Goal: Check status: Check status

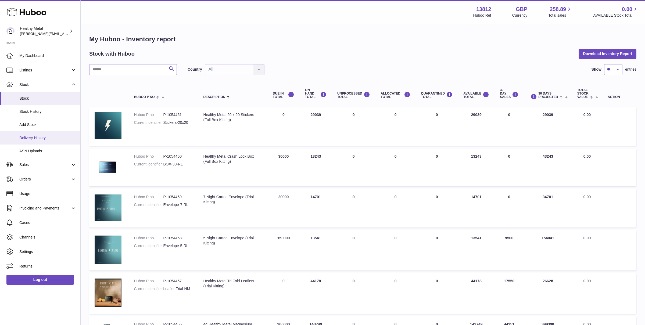
click at [36, 136] on span "Delivery History" at bounding box center [47, 137] width 57 height 5
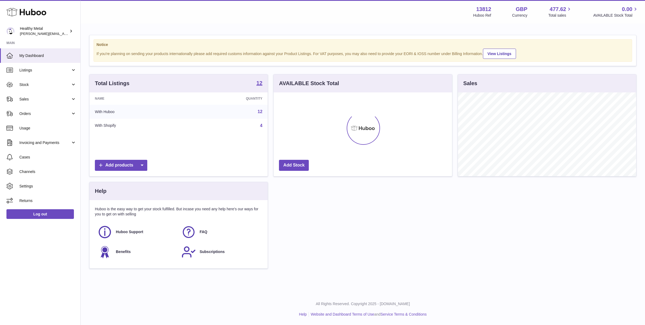
scroll to position [84, 178]
click at [37, 99] on span "Sales" at bounding box center [44, 99] width 51 height 5
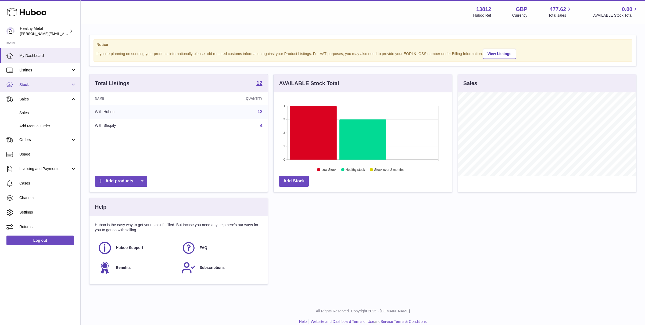
click at [51, 79] on link "Stock" at bounding box center [40, 84] width 80 height 15
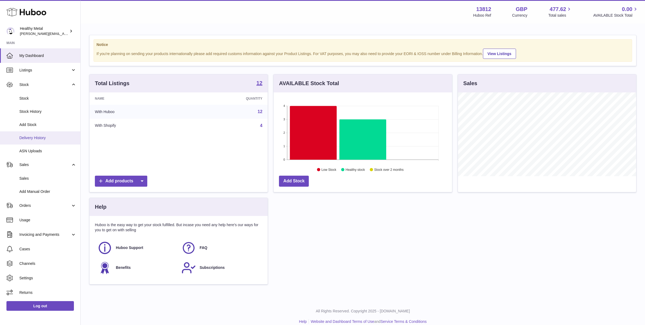
click at [40, 134] on link "Delivery History" at bounding box center [40, 137] width 80 height 13
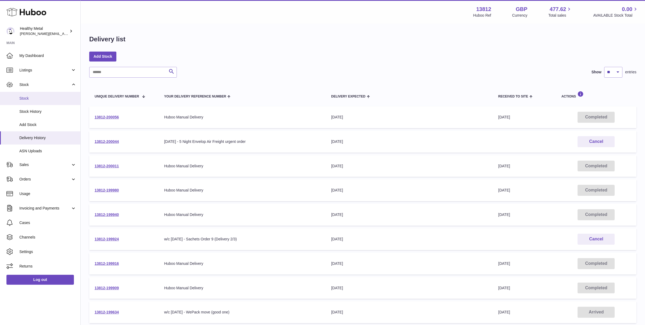
click at [27, 95] on link "Stock" at bounding box center [40, 98] width 80 height 13
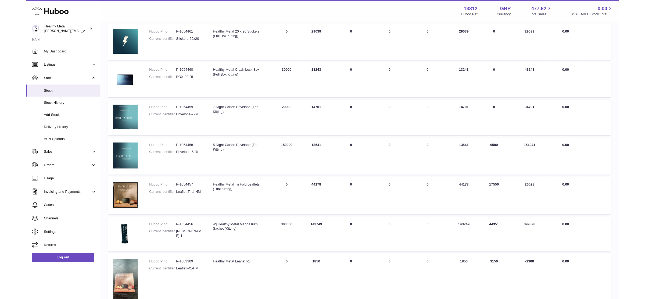
scroll to position [80, 0]
